Goal: Task Accomplishment & Management: Manage account settings

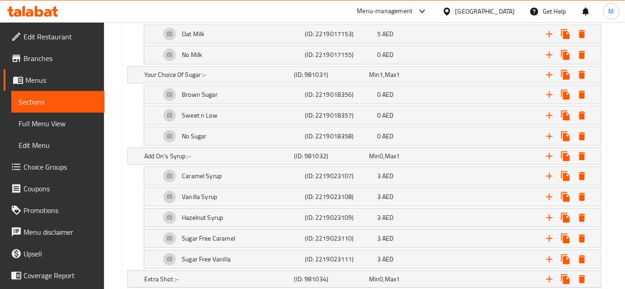
scroll to position [713, 0]
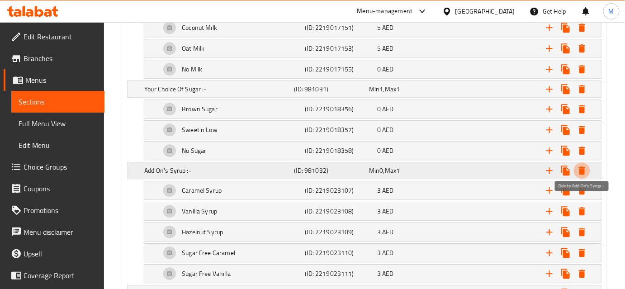
click at [584, 167] on icon "Expand" at bounding box center [582, 171] width 6 height 8
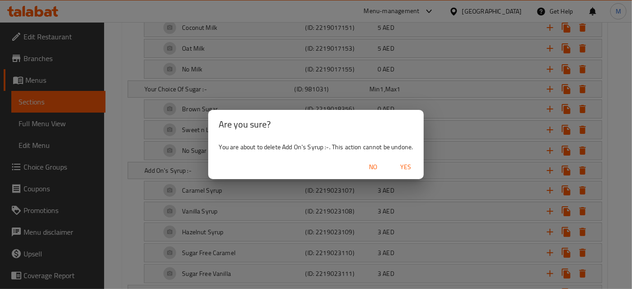
click at [403, 165] on span "Yes" at bounding box center [406, 167] width 22 height 11
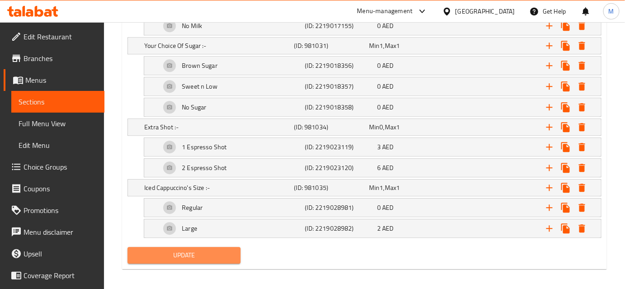
click at [182, 250] on span "Update" at bounding box center [184, 255] width 99 height 11
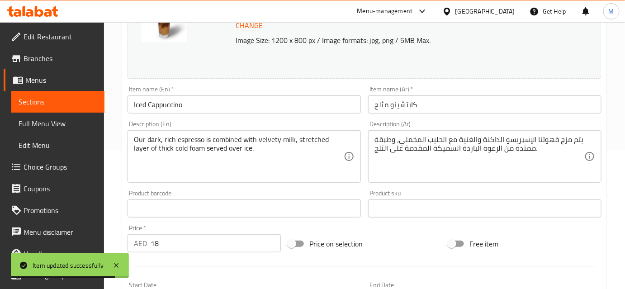
scroll to position [0, 0]
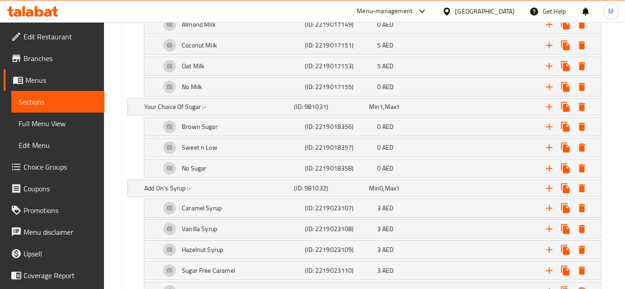
scroll to position [740, 0]
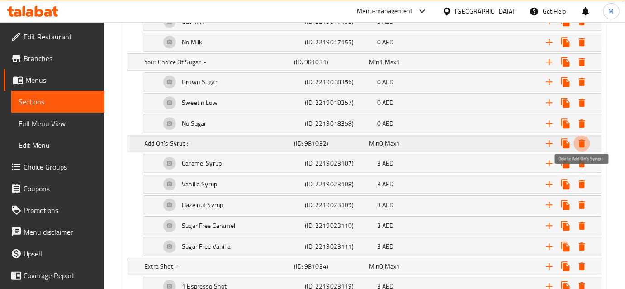
click at [581, 139] on icon "Expand" at bounding box center [582, 143] width 6 height 8
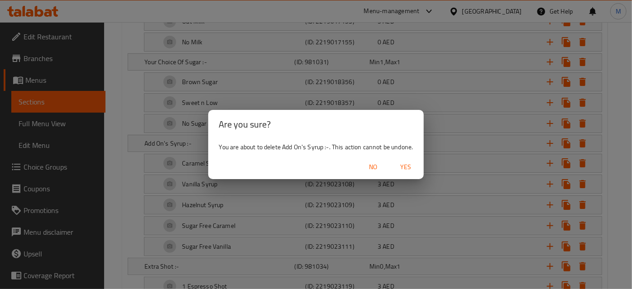
drag, startPoint x: 406, startPoint y: 166, endPoint x: 392, endPoint y: 183, distance: 21.8
click at [406, 167] on span "Yes" at bounding box center [406, 167] width 22 height 11
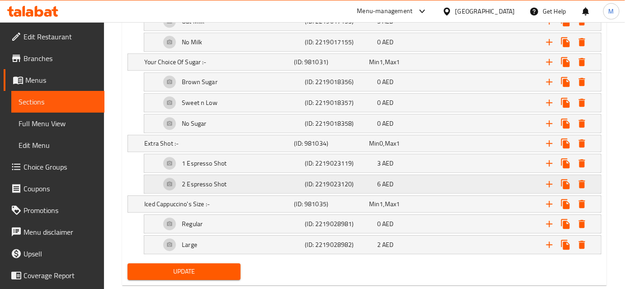
scroll to position [757, 0]
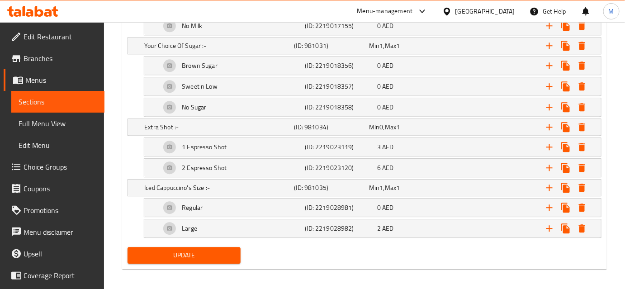
click at [205, 250] on span "Update" at bounding box center [184, 255] width 99 height 11
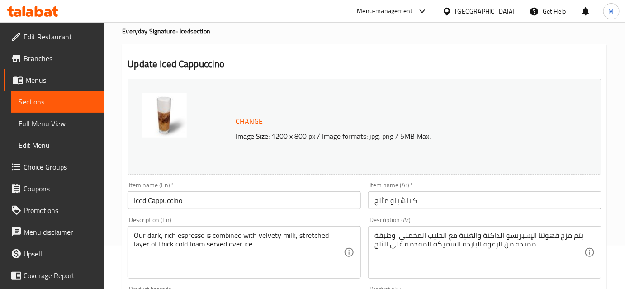
scroll to position [82, 0]
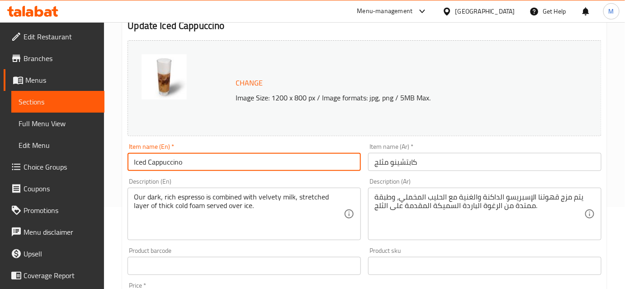
click at [165, 163] on input "Iced Cappuccino" at bounding box center [244, 162] width 233 height 18
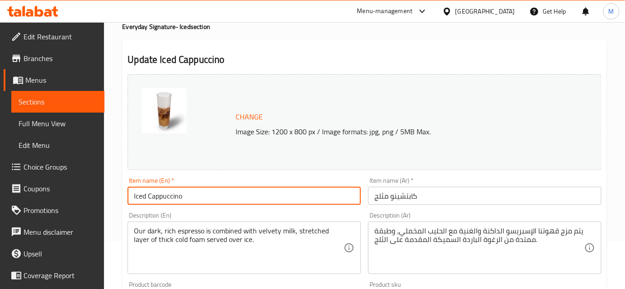
scroll to position [0, 0]
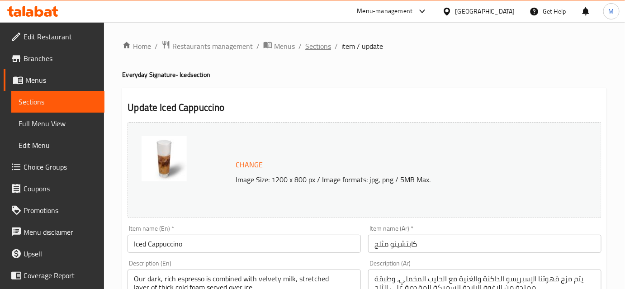
click at [317, 48] on span "Sections" at bounding box center [318, 46] width 26 height 11
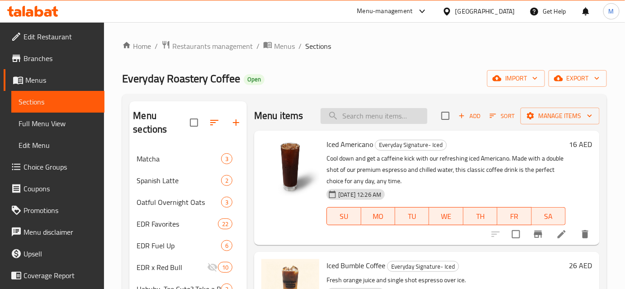
click at [359, 121] on input "search" at bounding box center [374, 116] width 107 height 16
paste input "Iced Cappuccino"
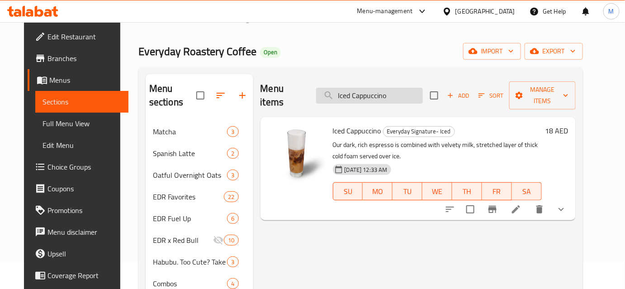
scroll to position [82, 0]
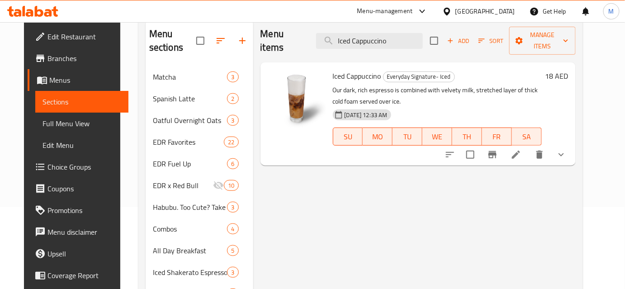
type input "Iced Cappuccino"
click at [522, 149] on icon at bounding box center [516, 154] width 11 height 11
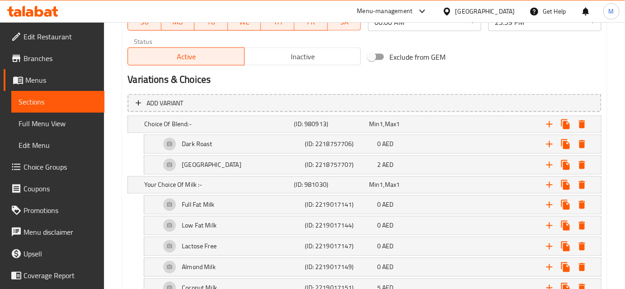
scroll to position [735, 0]
